Goal: Go to known website: Go to known website

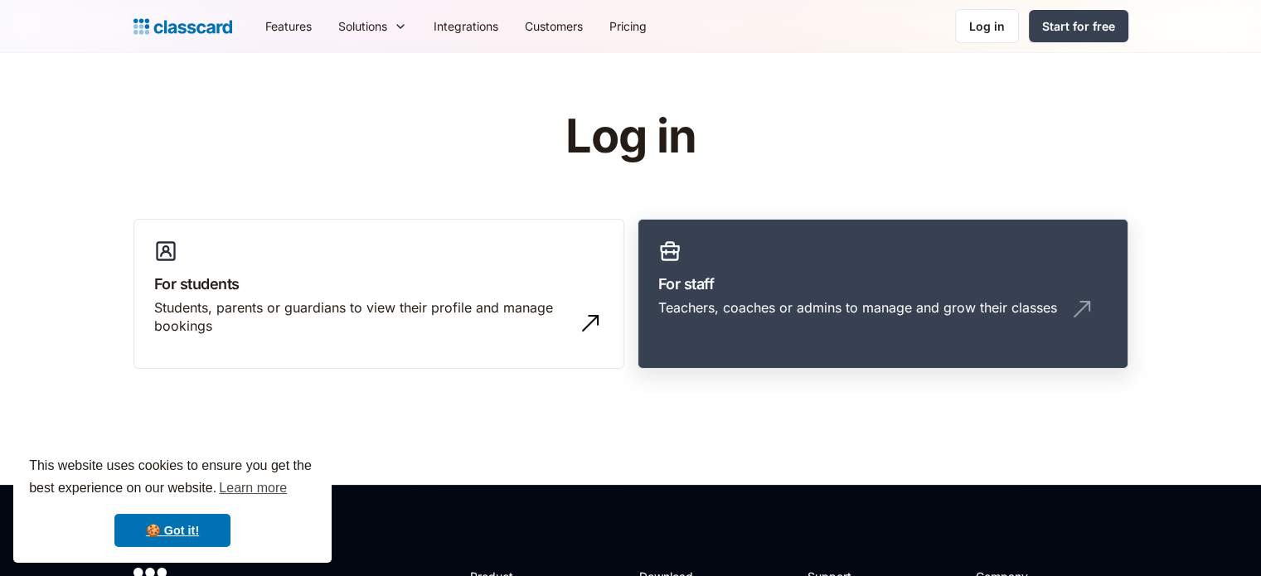
click at [674, 250] on img at bounding box center [669, 251] width 23 height 23
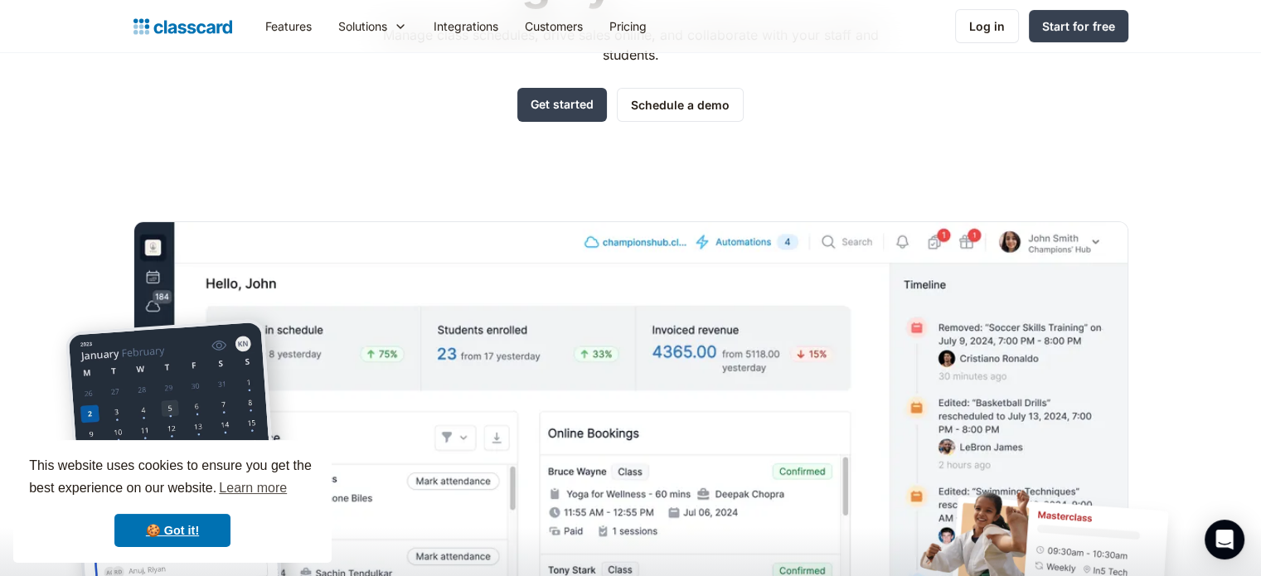
scroll to position [232, 0]
